Goal: Information Seeking & Learning: Learn about a topic

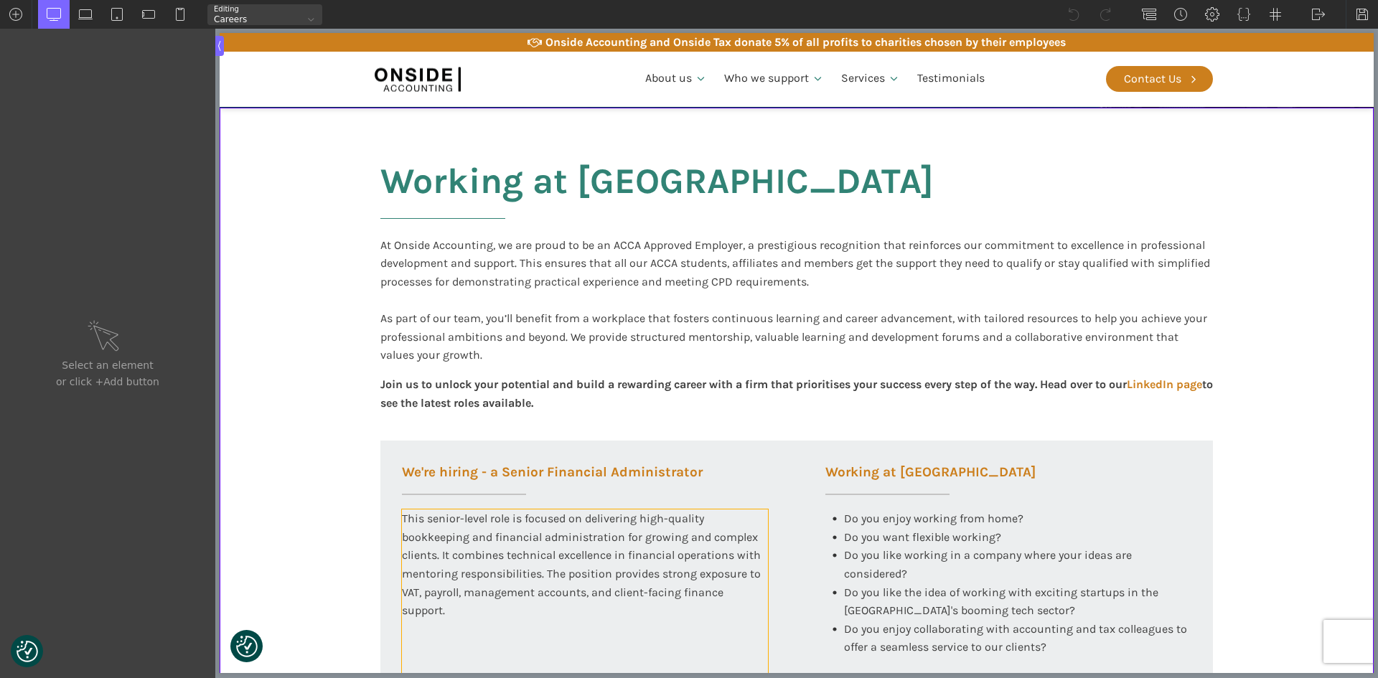
scroll to position [359, 0]
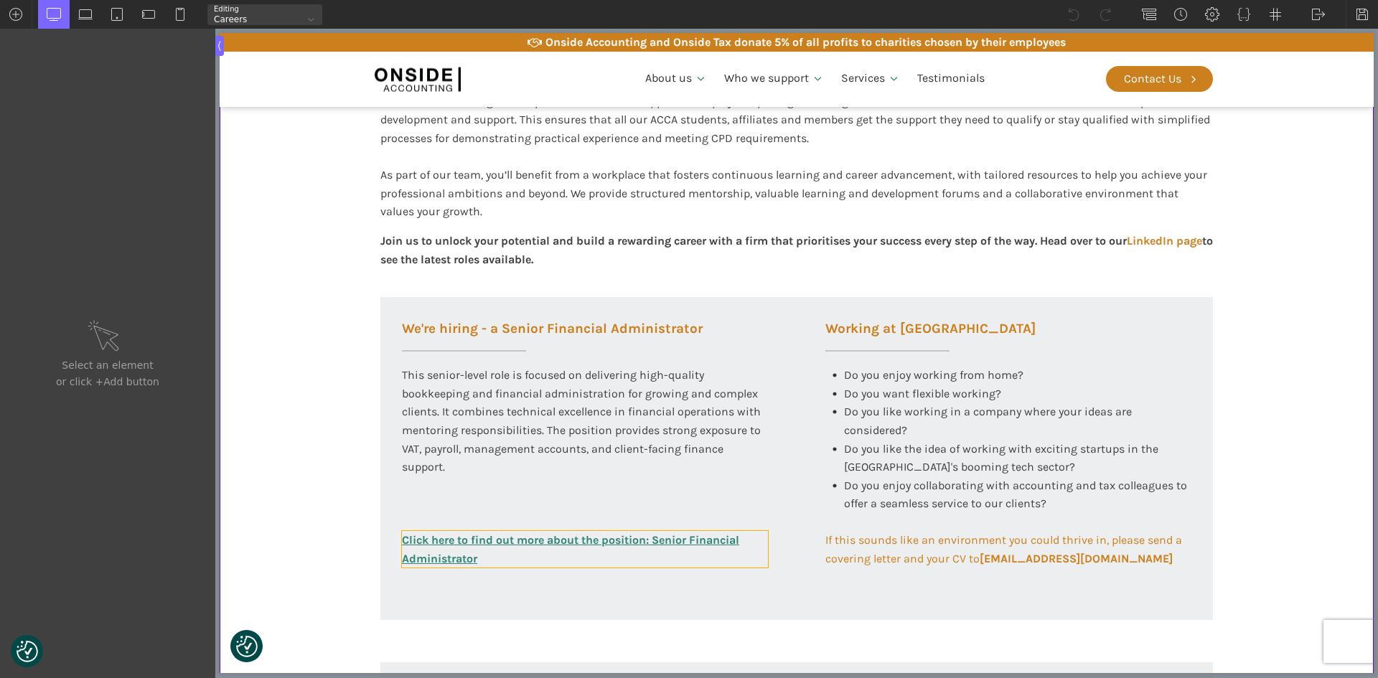
click at [530, 539] on link "Click here to find out more about the position: Senior Financial Administrator" at bounding box center [585, 549] width 366 height 37
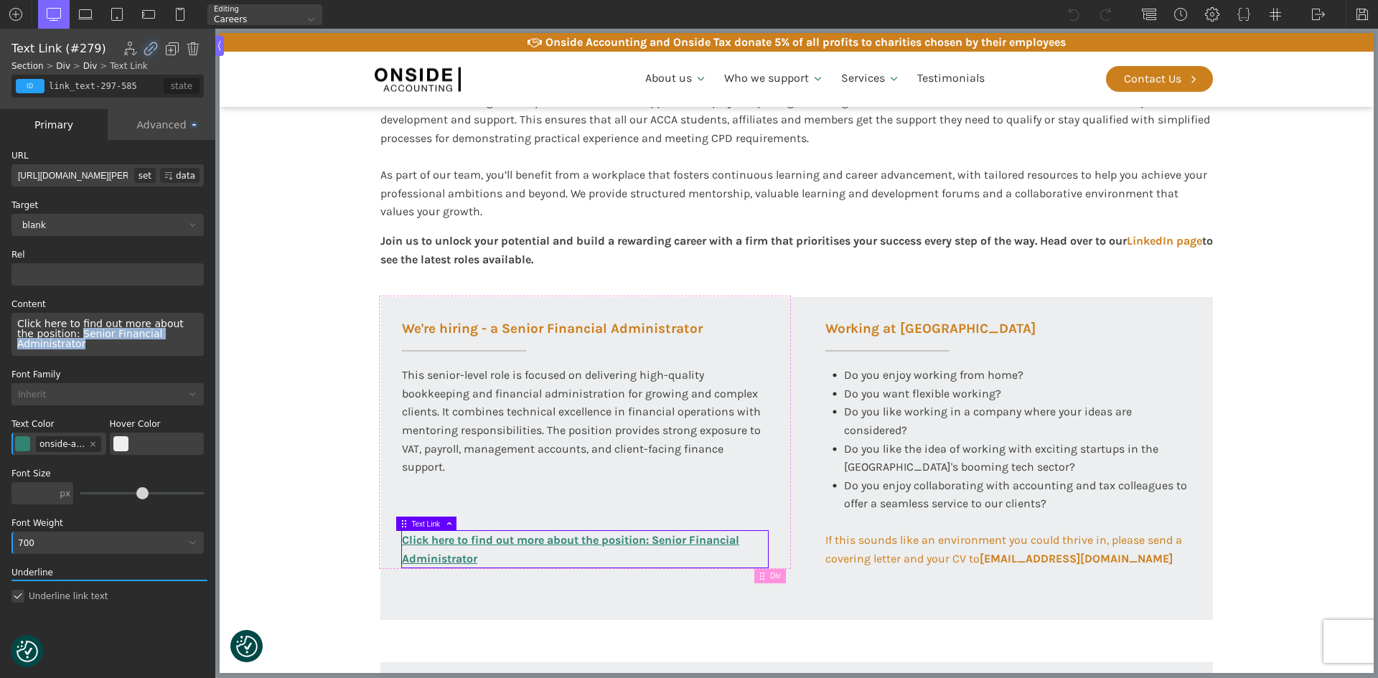
drag, startPoint x: 60, startPoint y: 335, endPoint x: 204, endPoint y: 336, distance: 144.2
click at [204, 336] on div "Content Click here to find out more about the position: Senior Financial Admini…" at bounding box center [109, 331] width 196 height 62
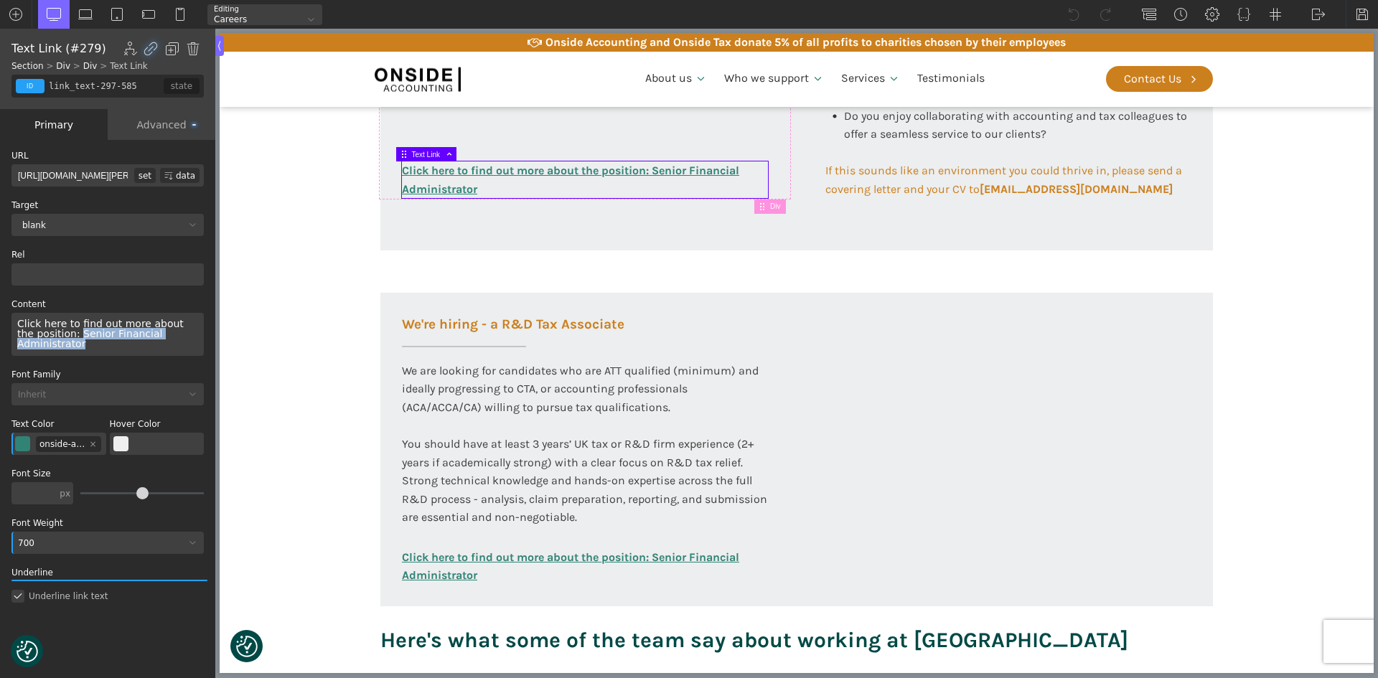
scroll to position [861, 0]
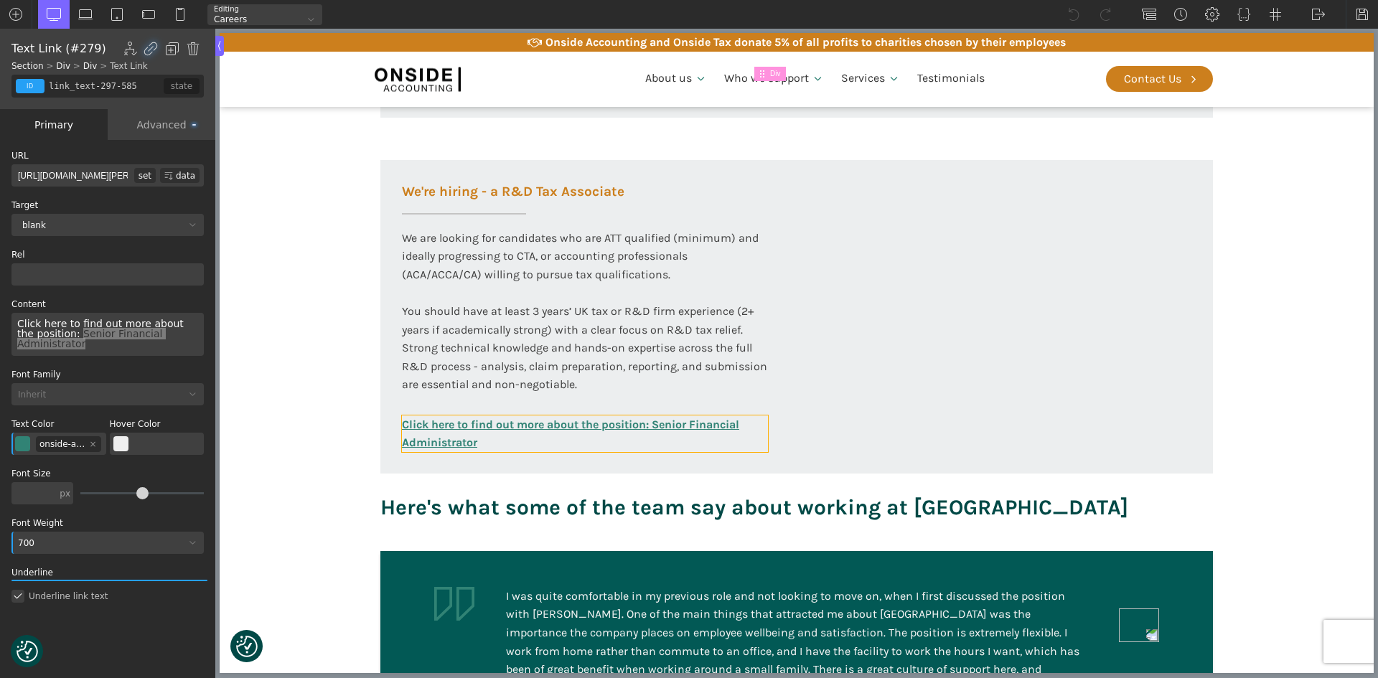
click at [482, 423] on link "Click here to find out more about the position: Senior Financial Administrator" at bounding box center [585, 434] width 366 height 37
type input "link_text-317-585"
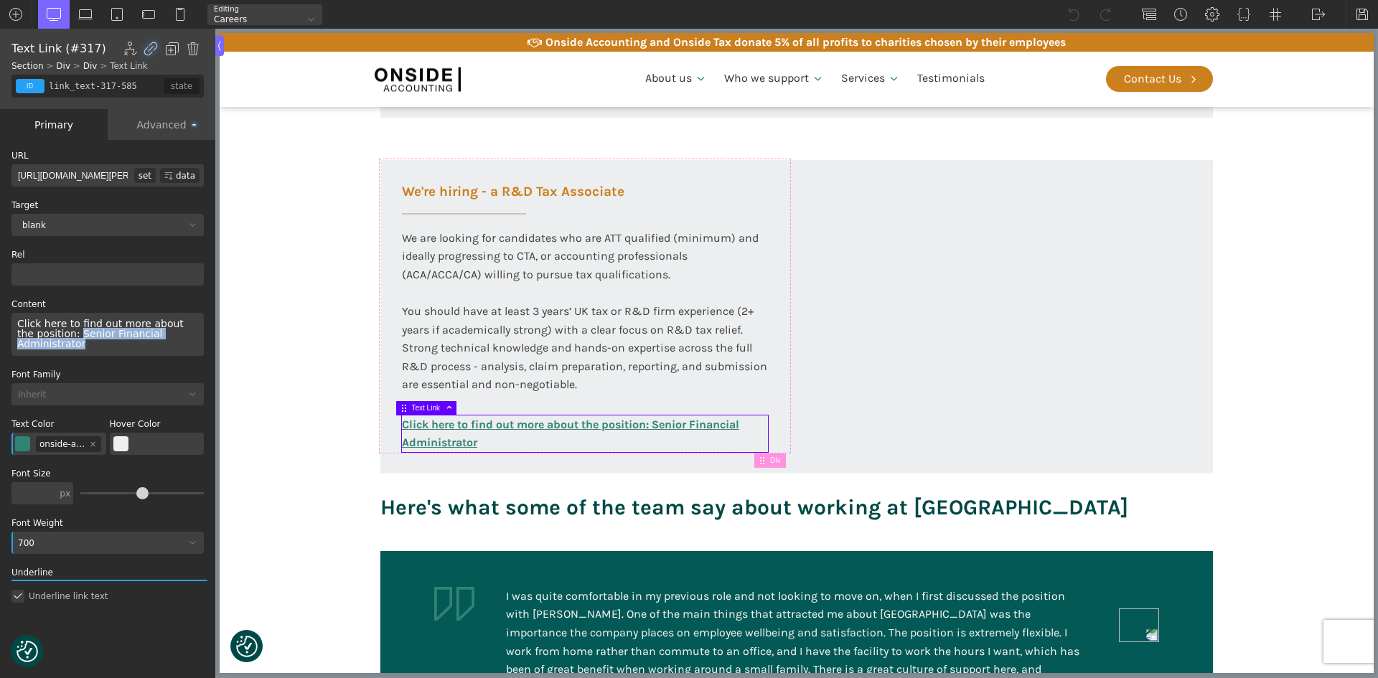
click at [60, 332] on div "Click here to find out more about the position: Senior Financial Administrator" at bounding box center [107, 334] width 192 height 43
drag, startPoint x: 276, startPoint y: 365, endPoint x: 221, endPoint y: 334, distance: 63.6
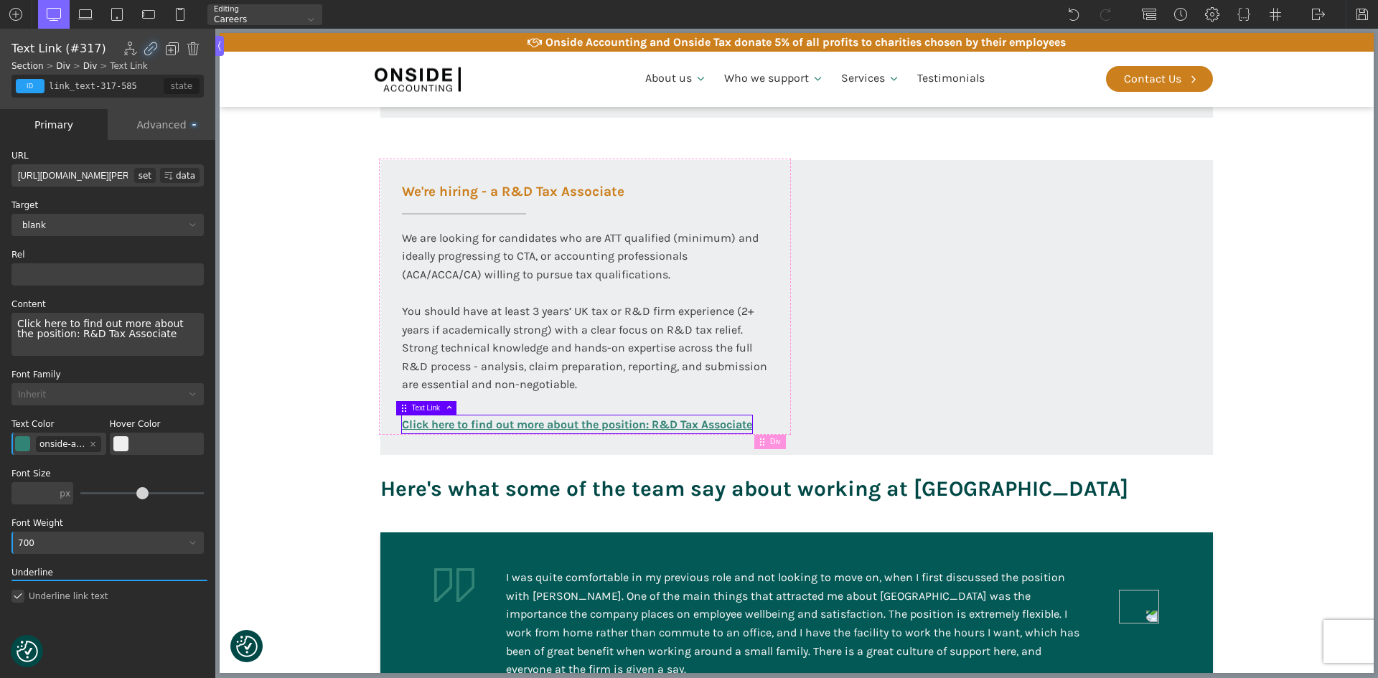
click at [79, 171] on input "[URL][DOMAIN_NAME][PERSON_NAME]" at bounding box center [72, 175] width 123 height 22
paste input "RD-Tax-Associate-[PERSON_NAME]-June-2025-Onside_Staff"
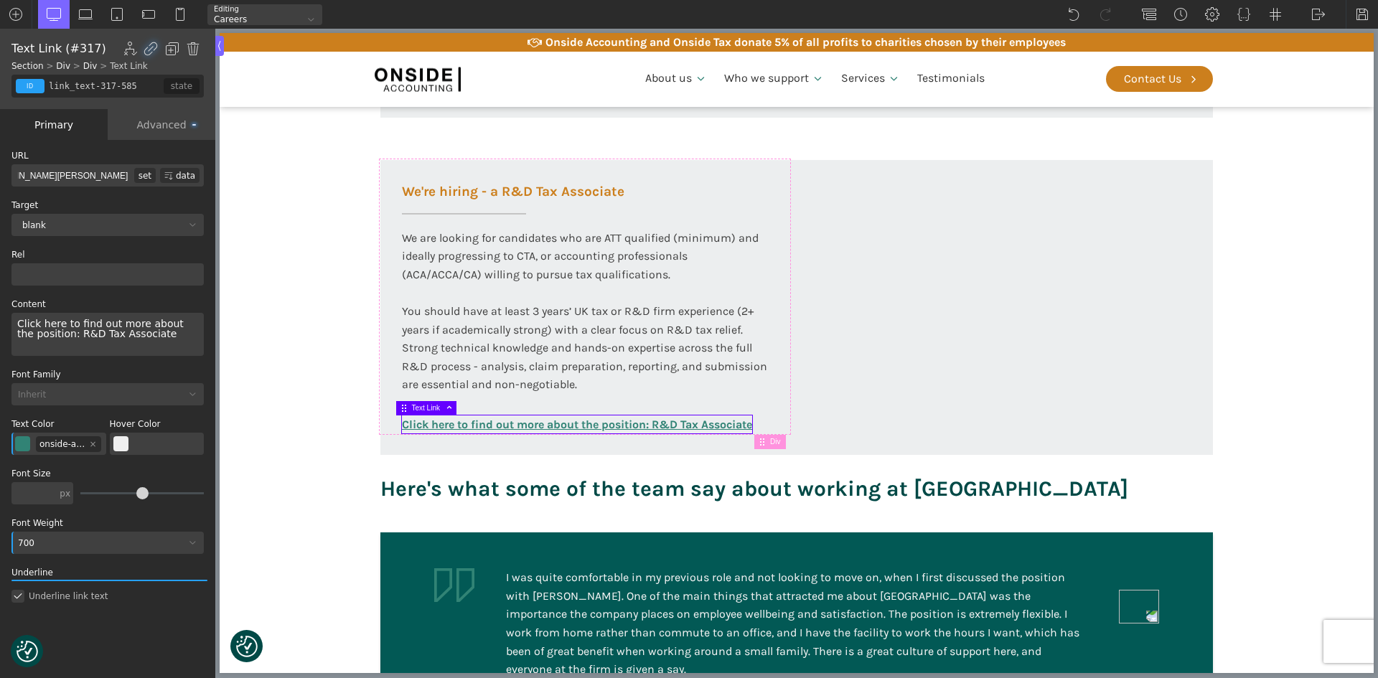
type input "[URL][DOMAIN_NAME][PERSON_NAME]"
click at [161, 366] on div "URL [URL][DOMAIN_NAME][PERSON_NAME] set data Target _blank _self _blank _parent…" at bounding box center [107, 388] width 192 height 474
click at [1355, 18] on img at bounding box center [1362, 14] width 14 height 14
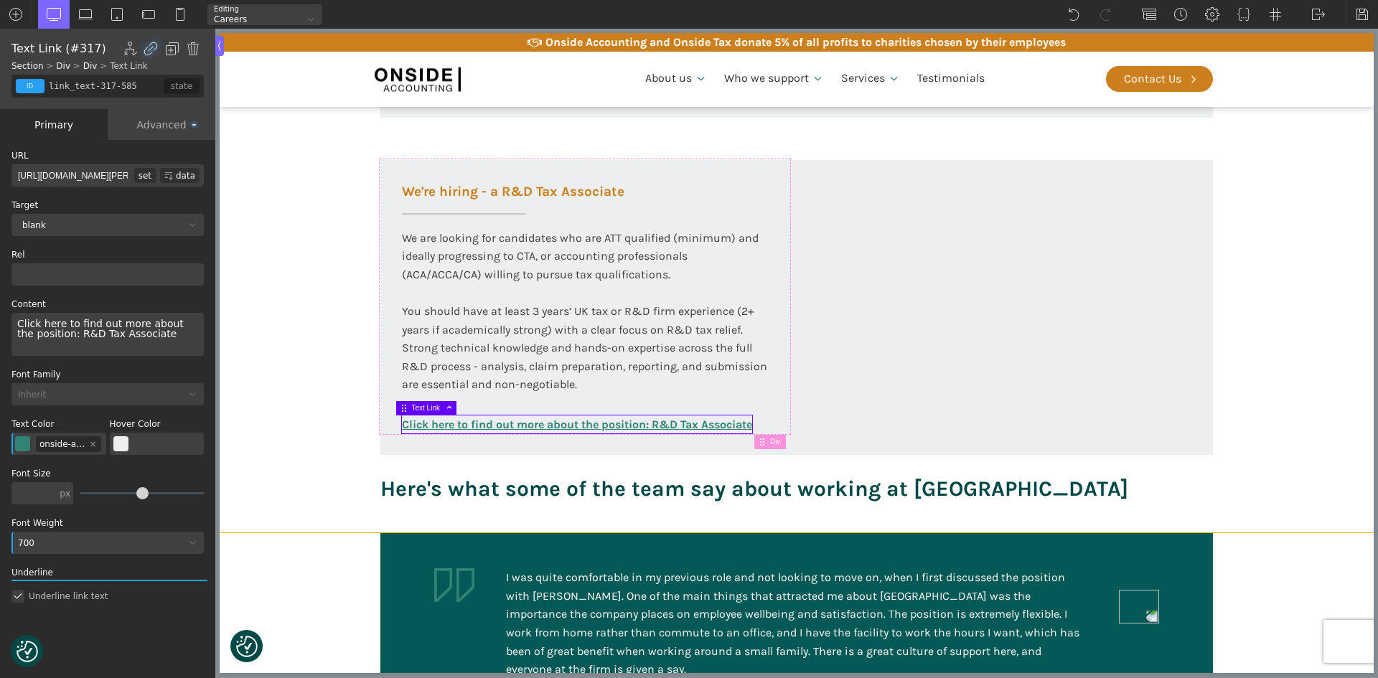
type input "section-143-58"
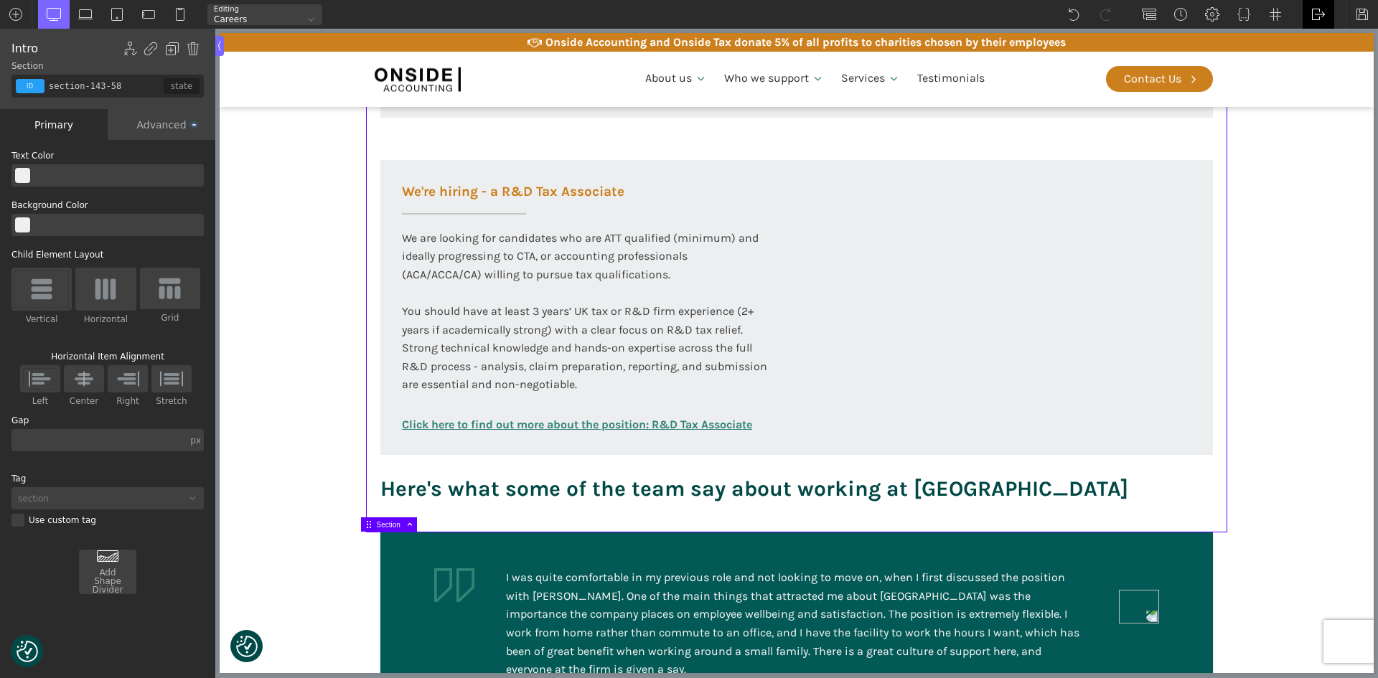
click at [1323, 12] on img at bounding box center [1318, 14] width 14 height 14
click at [1323, 55] on link "Frontend" at bounding box center [1333, 60] width 61 height 23
